Goal: Task Accomplishment & Management: Use online tool/utility

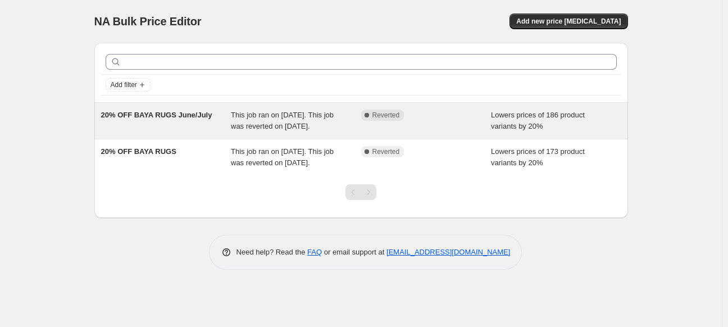
click at [259, 116] on span "This job ran on [DATE]. This job was reverted on [DATE]." at bounding box center [282, 121] width 103 height 20
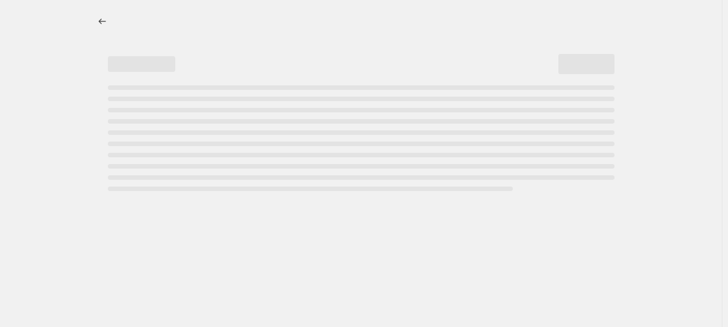
select select "percentage"
select select "collection"
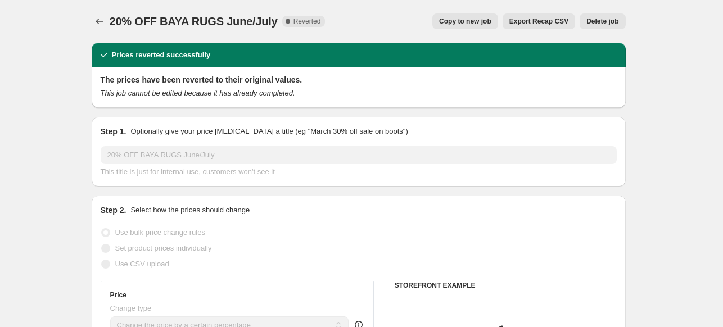
click at [446, 25] on button "Copy to new job" at bounding box center [465, 21] width 66 height 16
select select "percentage"
select select "collection"
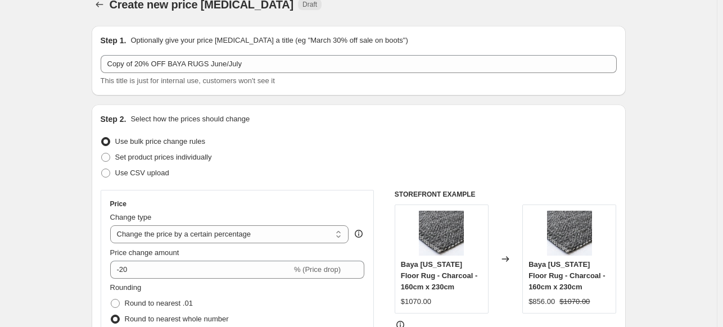
scroll to position [56, 0]
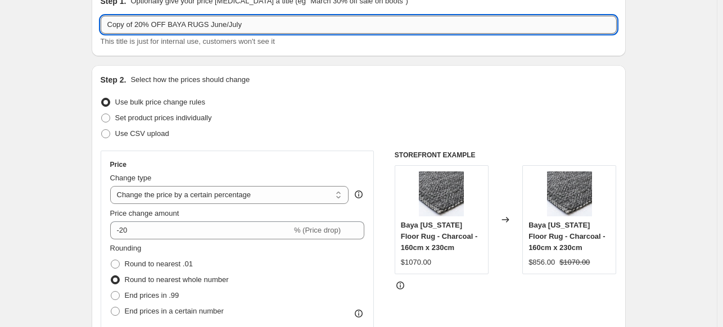
drag, startPoint x: 138, startPoint y: 25, endPoint x: 221, endPoint y: 22, distance: 83.2
drag, startPoint x: 238, startPoint y: 23, endPoint x: 182, endPoint y: 28, distance: 56.4
click at [182, 28] on input "20% OFF BAYA RUGS June/July" at bounding box center [359, 25] width 516 height 18
type input "20% OFF BAYA RUGS Sept/Oct"
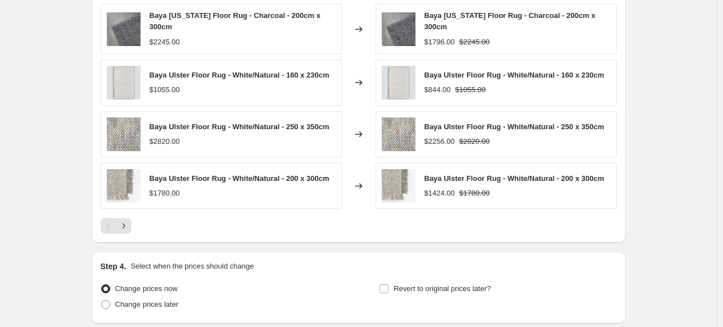
scroll to position [899, 0]
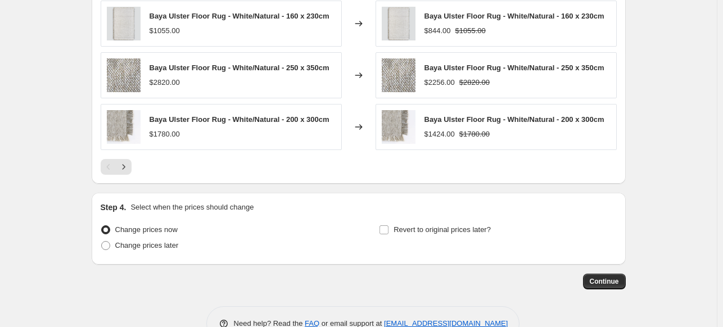
click at [613, 277] on span "Continue" at bounding box center [603, 281] width 29 height 9
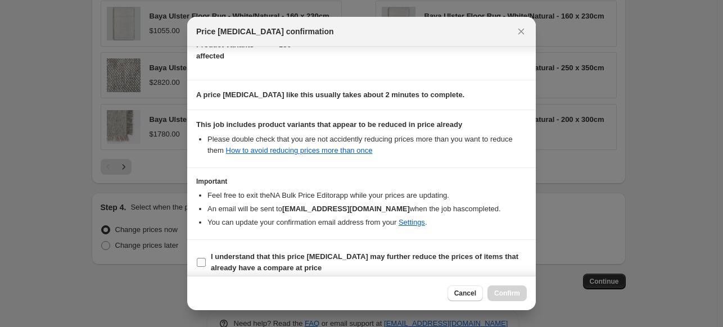
scroll to position [144, 0]
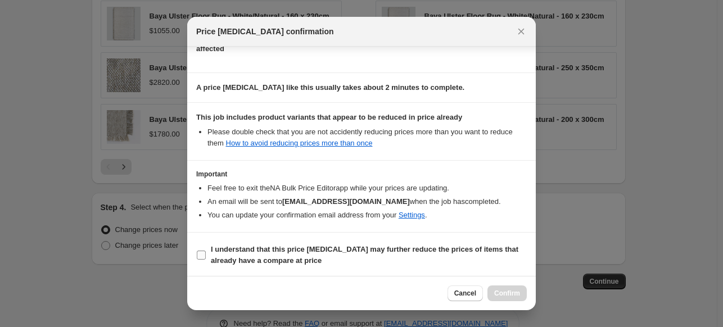
click at [201, 251] on input "I understand that this price [MEDICAL_DATA] may further reduce the prices of it…" at bounding box center [201, 255] width 9 height 9
checkbox input "true"
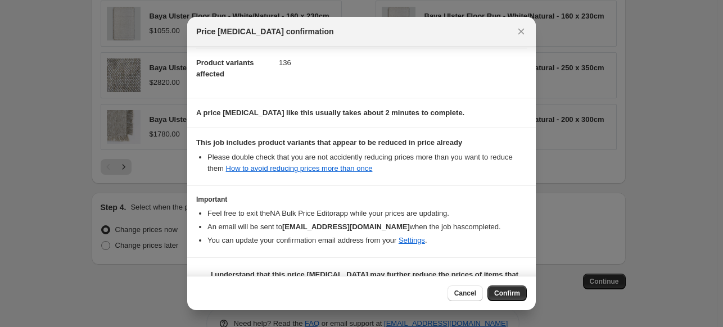
scroll to position [0, 0]
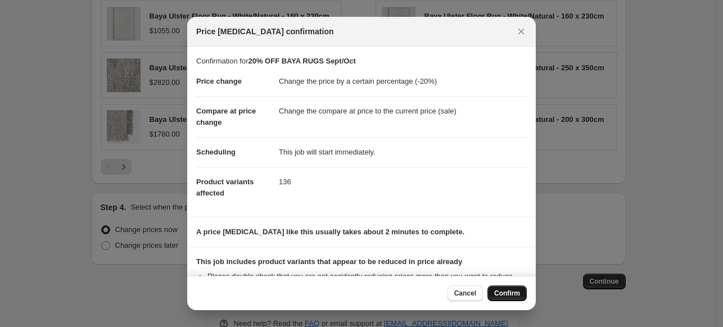
click at [502, 294] on span "Confirm" at bounding box center [507, 293] width 26 height 9
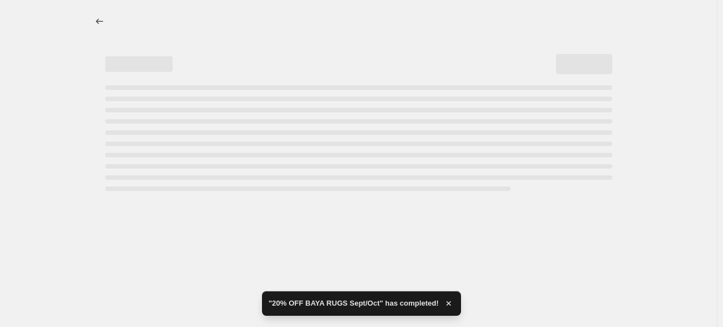
select select "percentage"
select select "collection"
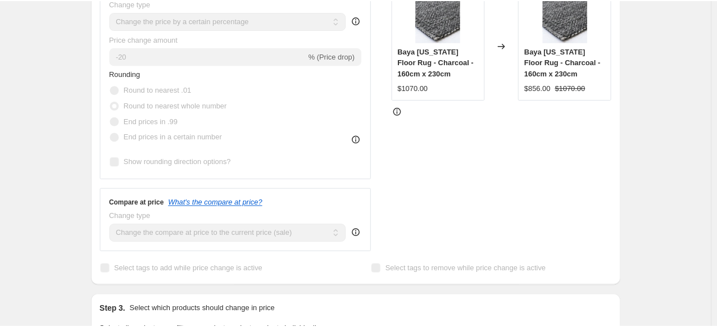
scroll to position [112, 0]
